Goal: Task Accomplishment & Management: Manage account settings

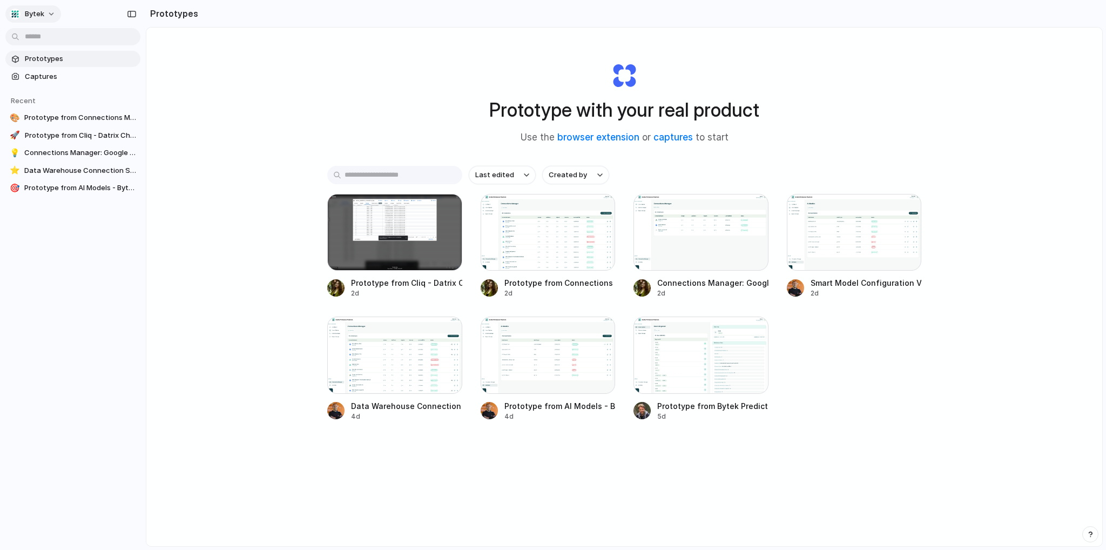
click at [46, 17] on button "Bytek" at bounding box center [33, 13] width 56 height 17
click at [56, 86] on li "Sign out" at bounding box center [53, 90] width 90 height 17
